Goal: Information Seeking & Learning: Find specific fact

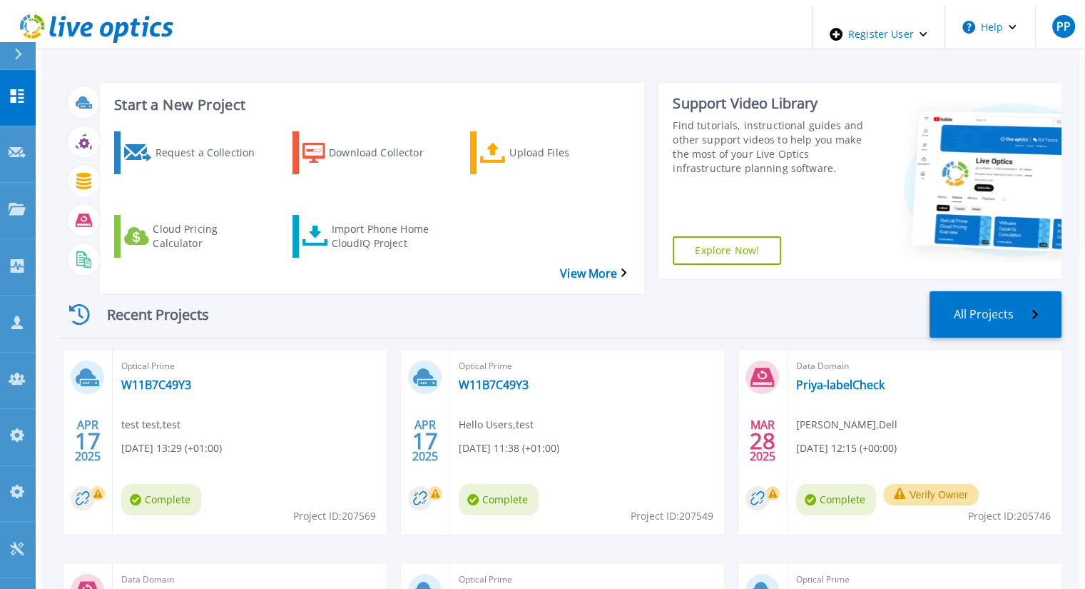
click at [28, 52] on div at bounding box center [24, 55] width 23 height 27
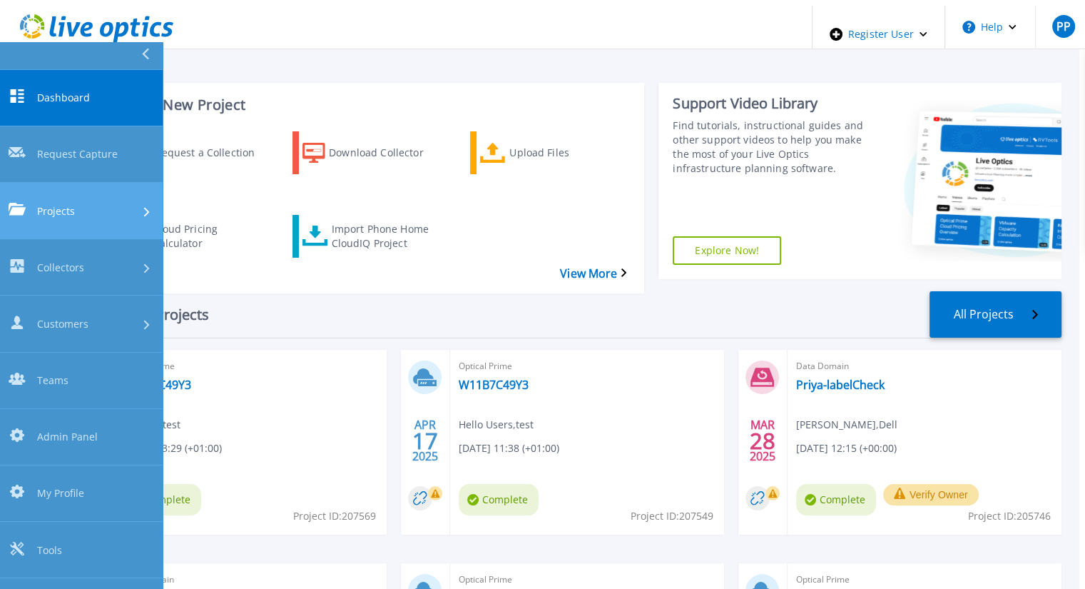
click at [68, 183] on link "Projects Projects" at bounding box center [81, 211] width 163 height 56
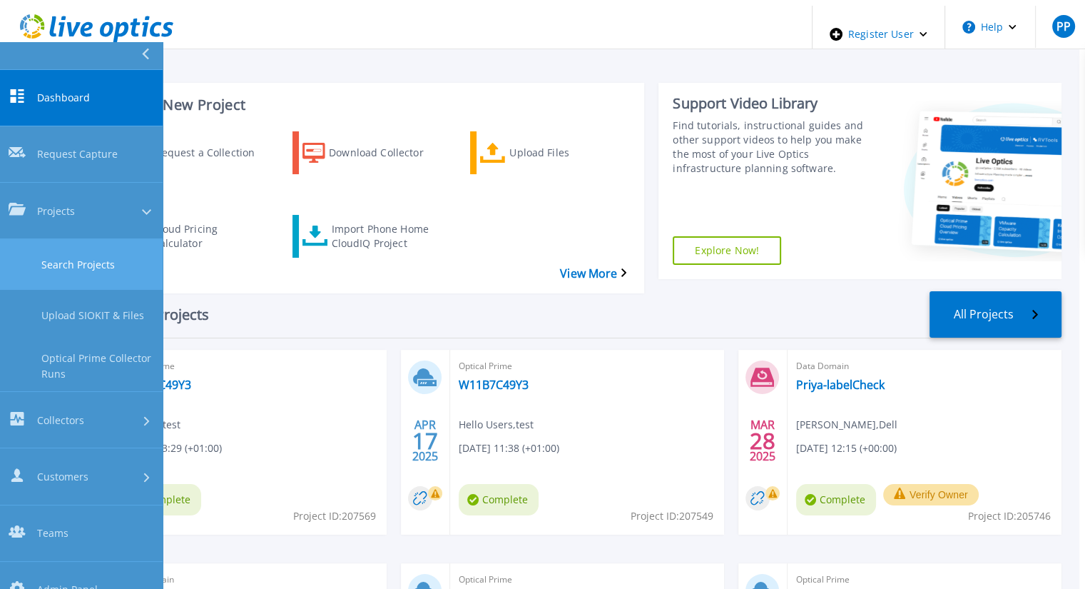
click at [70, 239] on link "Search Projects" at bounding box center [81, 264] width 163 height 51
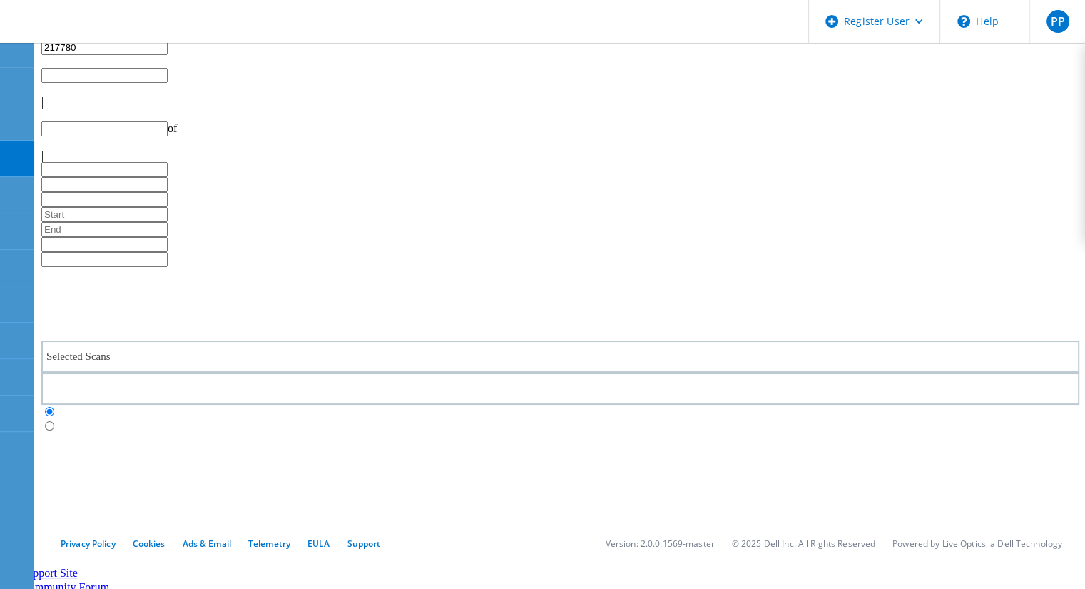
type input "1"
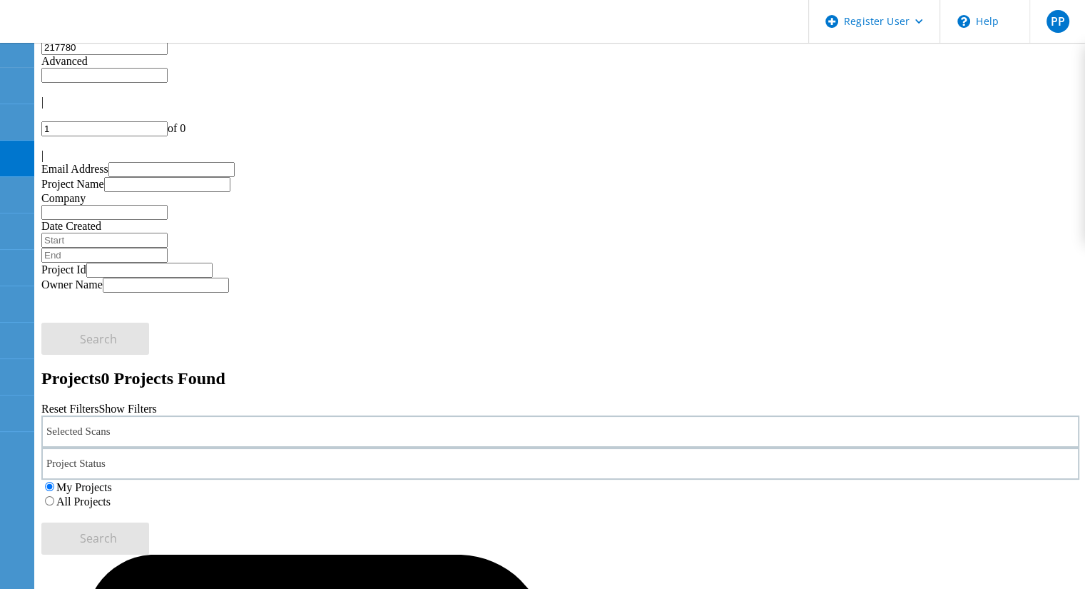
click at [276, 415] on div "Selected Scans" at bounding box center [560, 431] width 1038 height 32
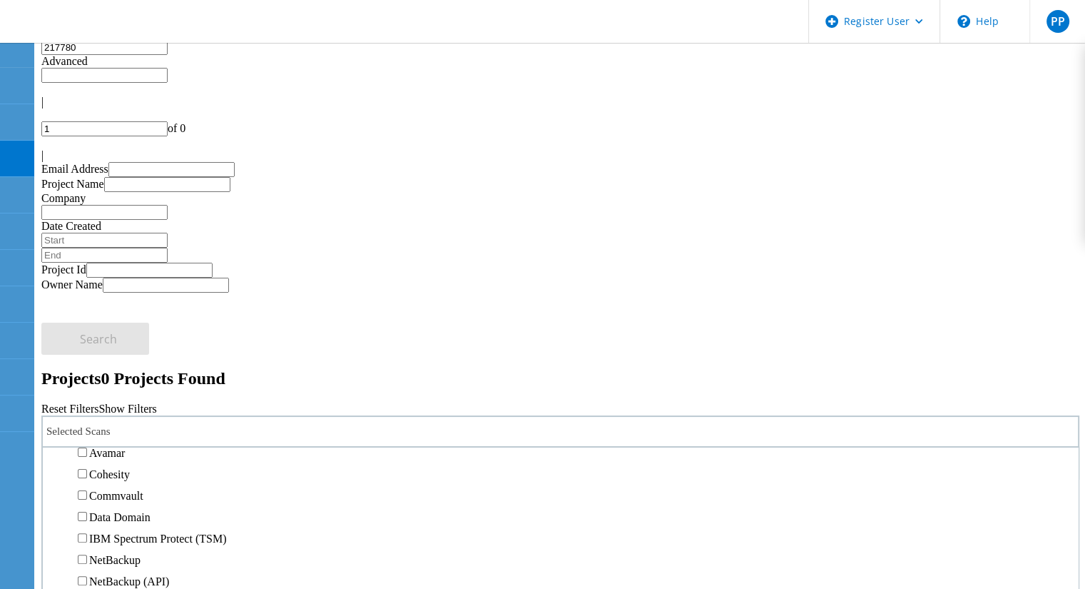
scroll to position [601, 0]
click at [106, 334] on label "3PAR" at bounding box center [102, 340] width 27 height 12
click at [87, 335] on input "3PAR" at bounding box center [82, 339] width 9 height 9
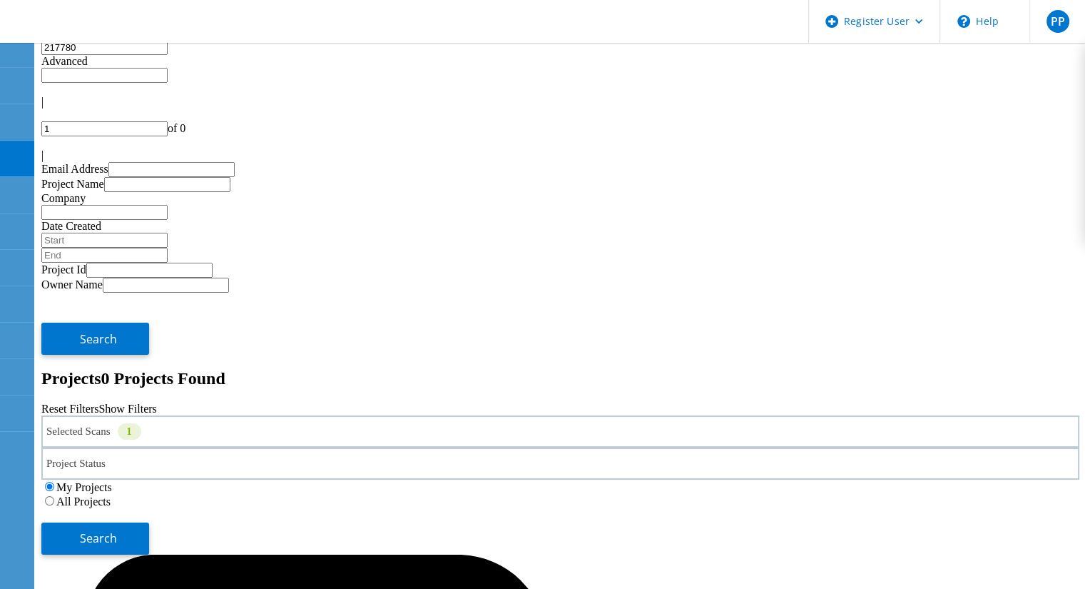
click at [111, 495] on label "All Projects" at bounding box center [83, 501] width 54 height 12
click at [54, 496] on input "All Projects" at bounding box center [49, 500] width 9 height 9
click at [149, 522] on button "Search" at bounding box center [95, 538] width 108 height 32
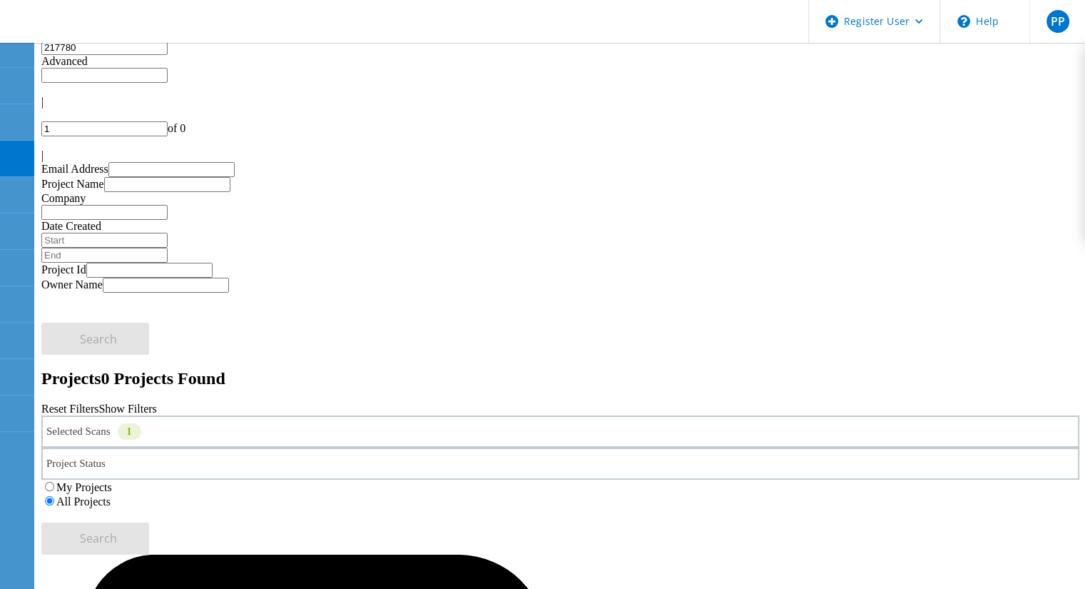
click at [168, 55] on input "217780" at bounding box center [104, 47] width 126 height 15
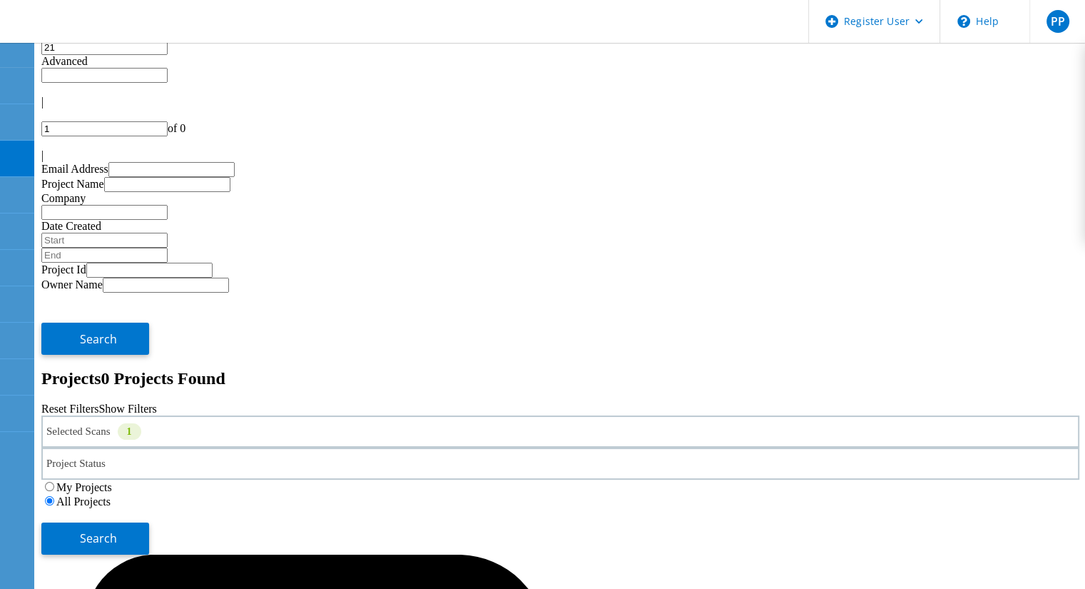
type input "2"
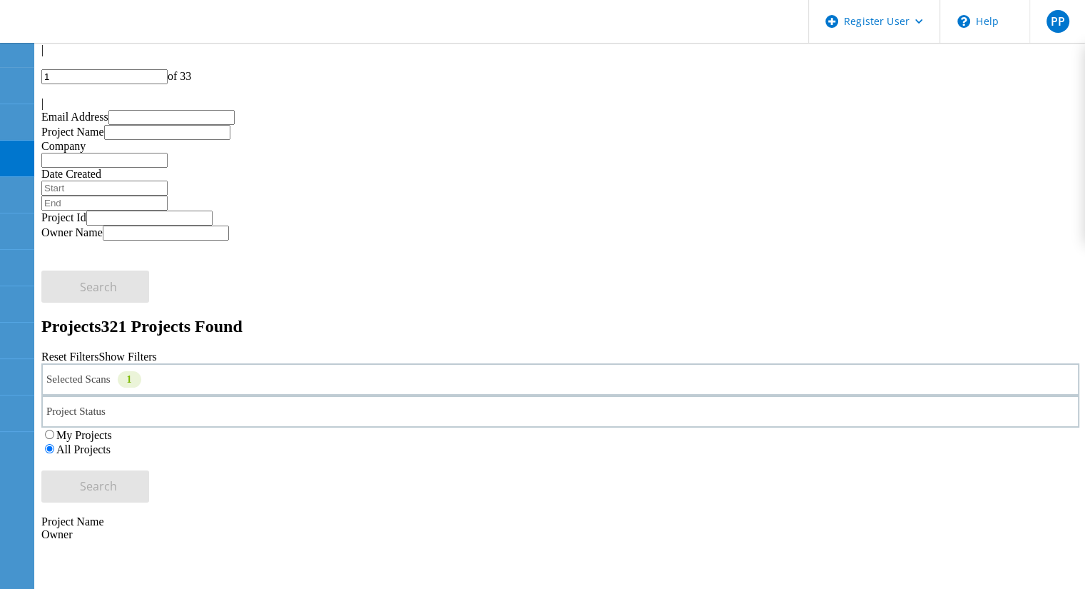
scroll to position [55, 0]
